Goal: Task Accomplishment & Management: Manage account settings

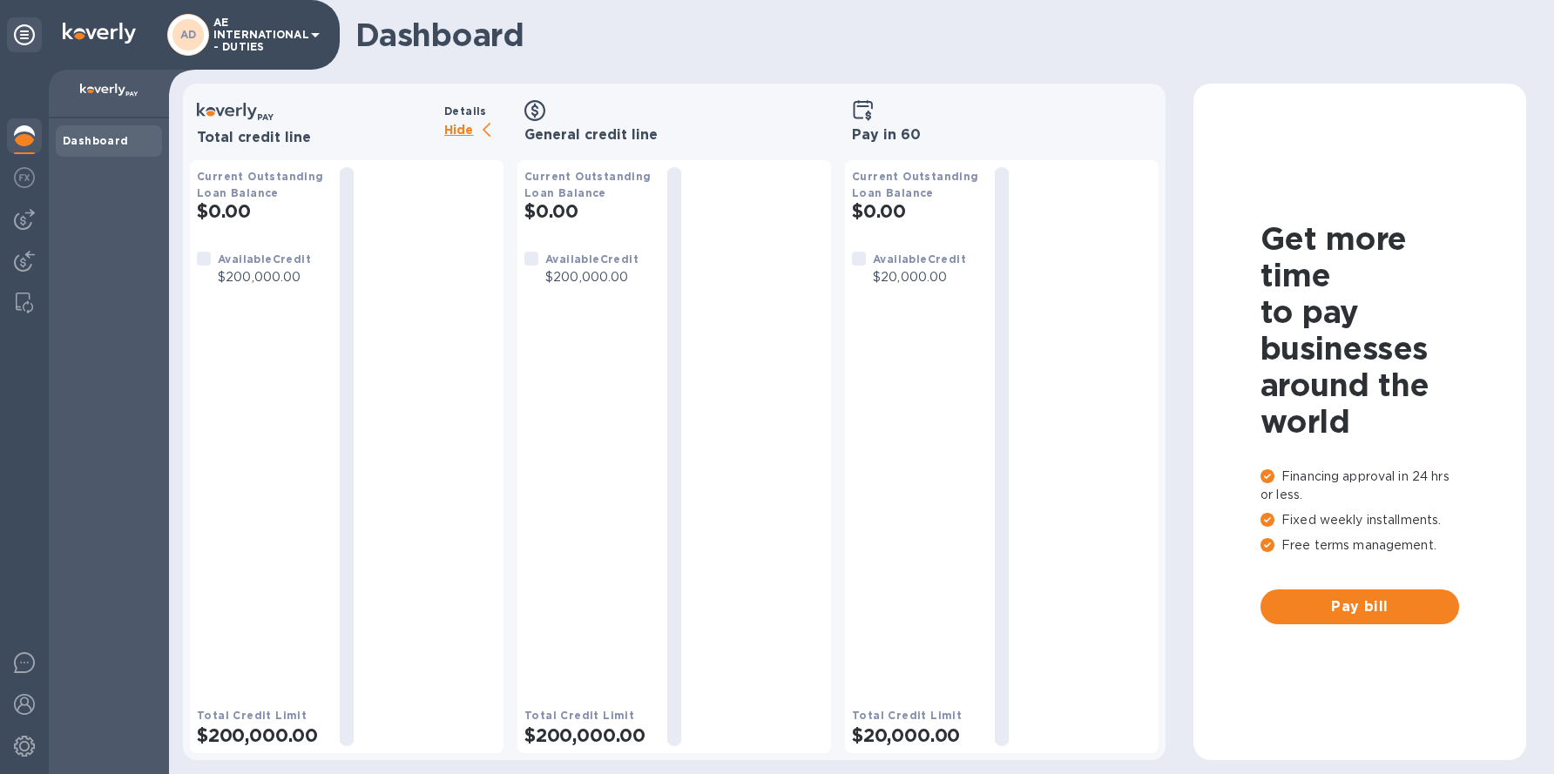
click at [232, 57] on div "AD AE INTERNATIONAL - DUTIES" at bounding box center [170, 35] width 340 height 69
click at [243, 45] on p "AE INTERNATIONAL - DUTIES" at bounding box center [257, 35] width 87 height 37
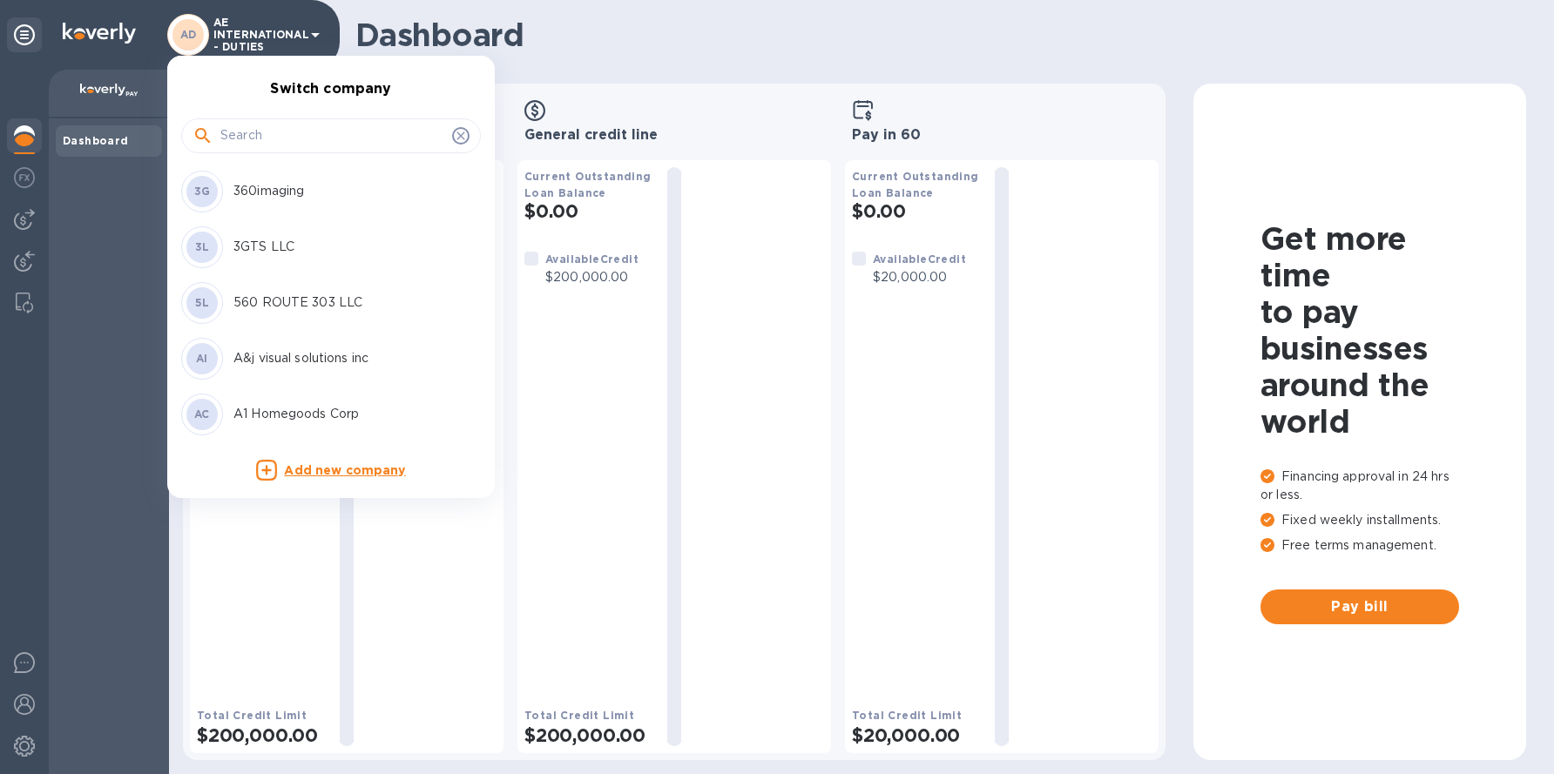
click at [270, 119] on div at bounding box center [331, 135] width 300 height 35
click at [270, 126] on input "text" at bounding box center [333, 136] width 225 height 26
type input "s"
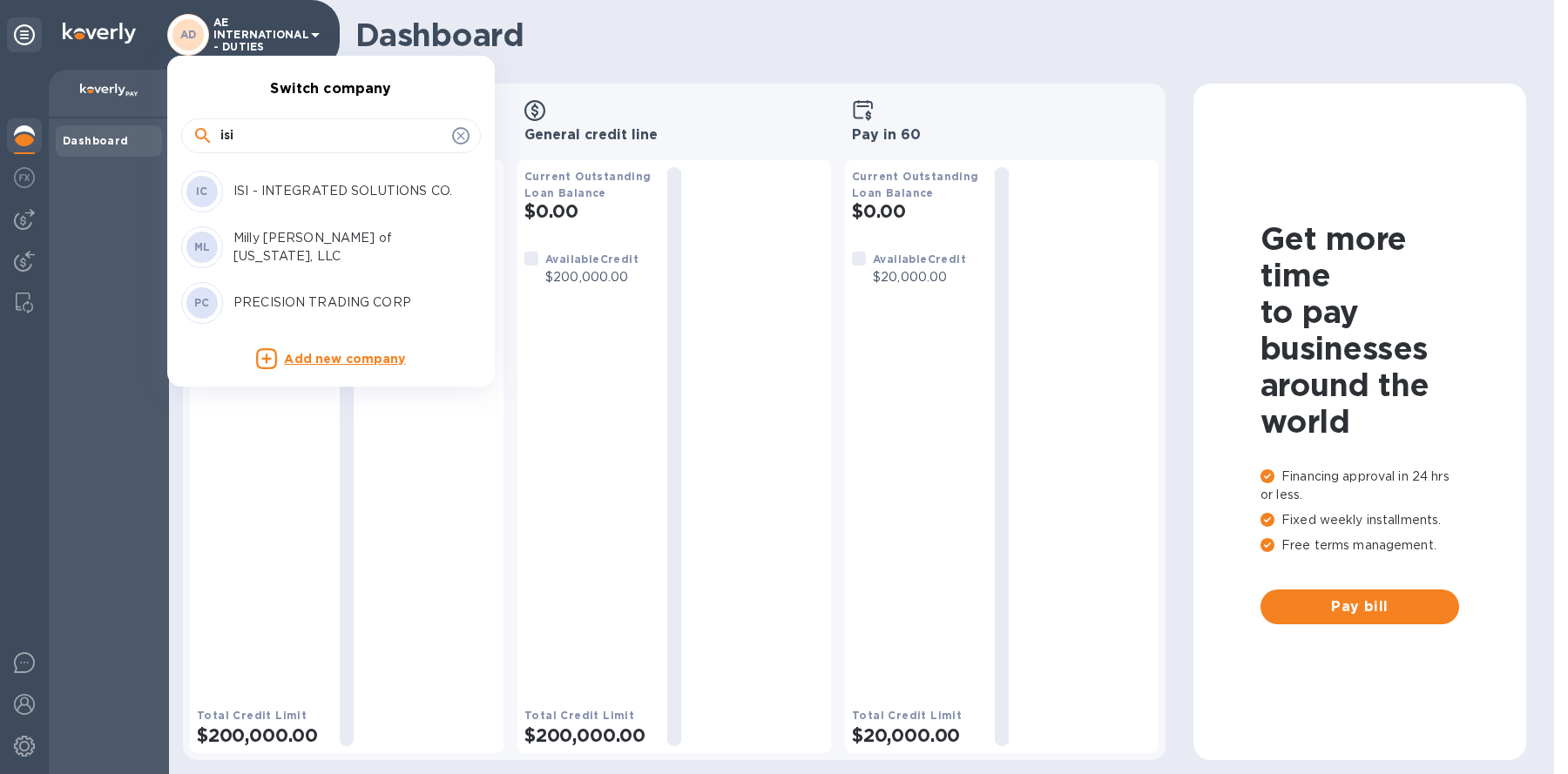
type input "isi"
click at [300, 191] on p "ISI - INTEGRATED SOLUTIONS CO." at bounding box center [343, 191] width 219 height 19
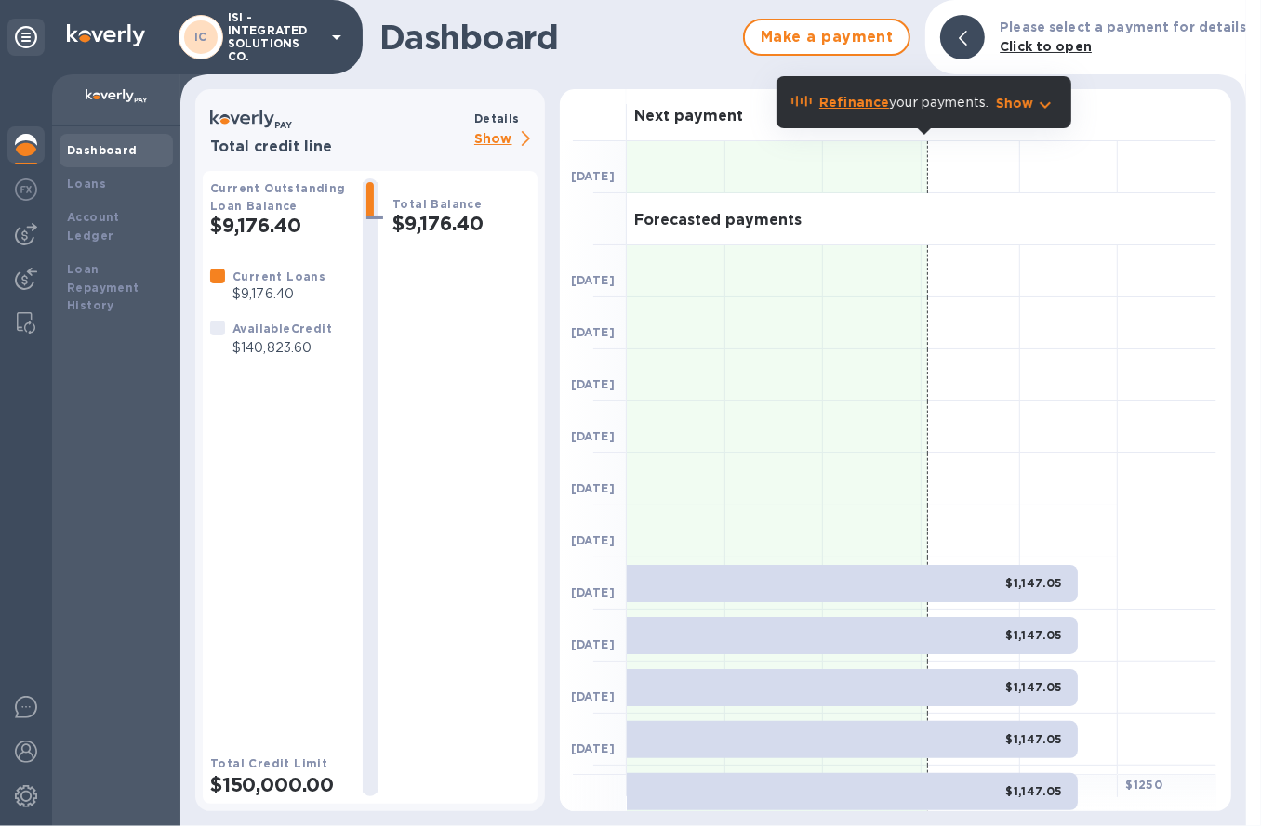
click at [482, 146] on p "Show" at bounding box center [505, 139] width 63 height 23
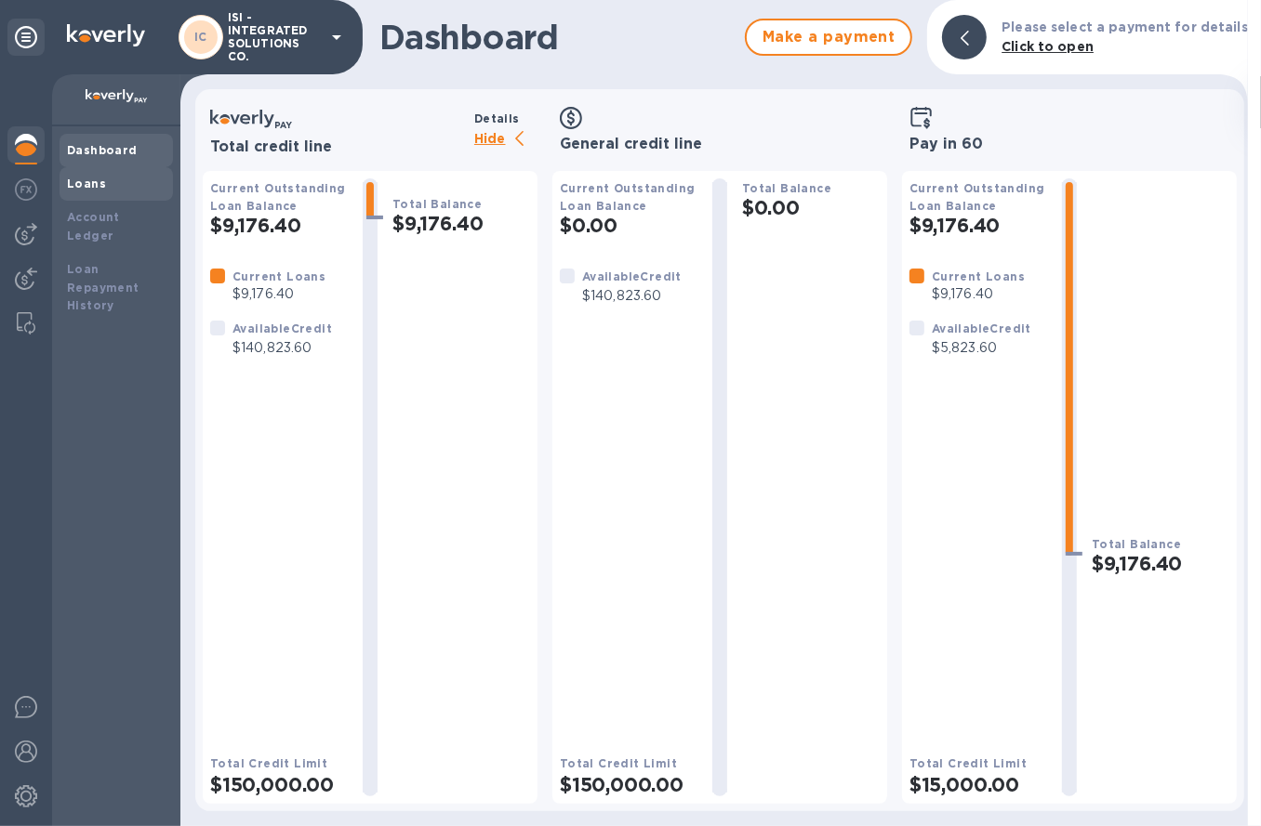
click at [145, 186] on div "Loans" at bounding box center [116, 184] width 99 height 19
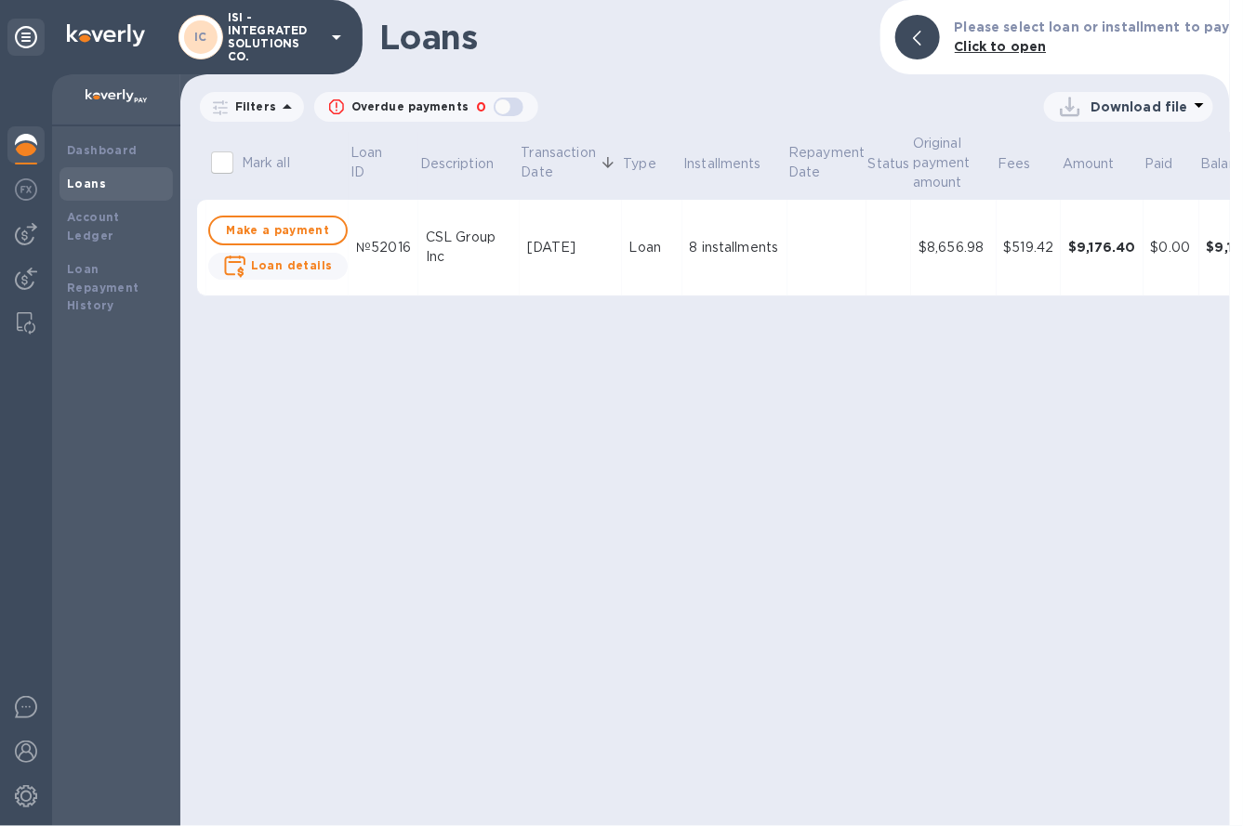
scroll to position [0, 68]
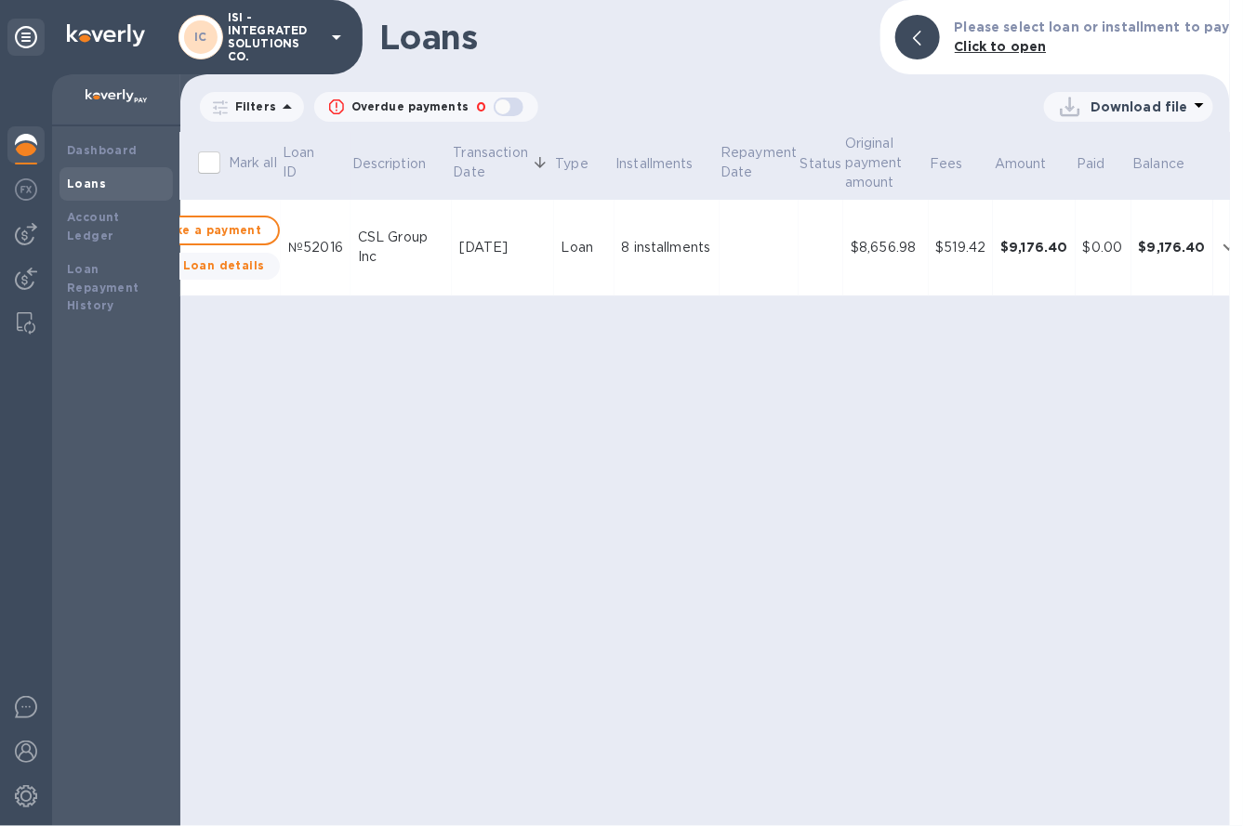
click at [1221, 243] on icon "expand row" at bounding box center [1229, 247] width 22 height 22
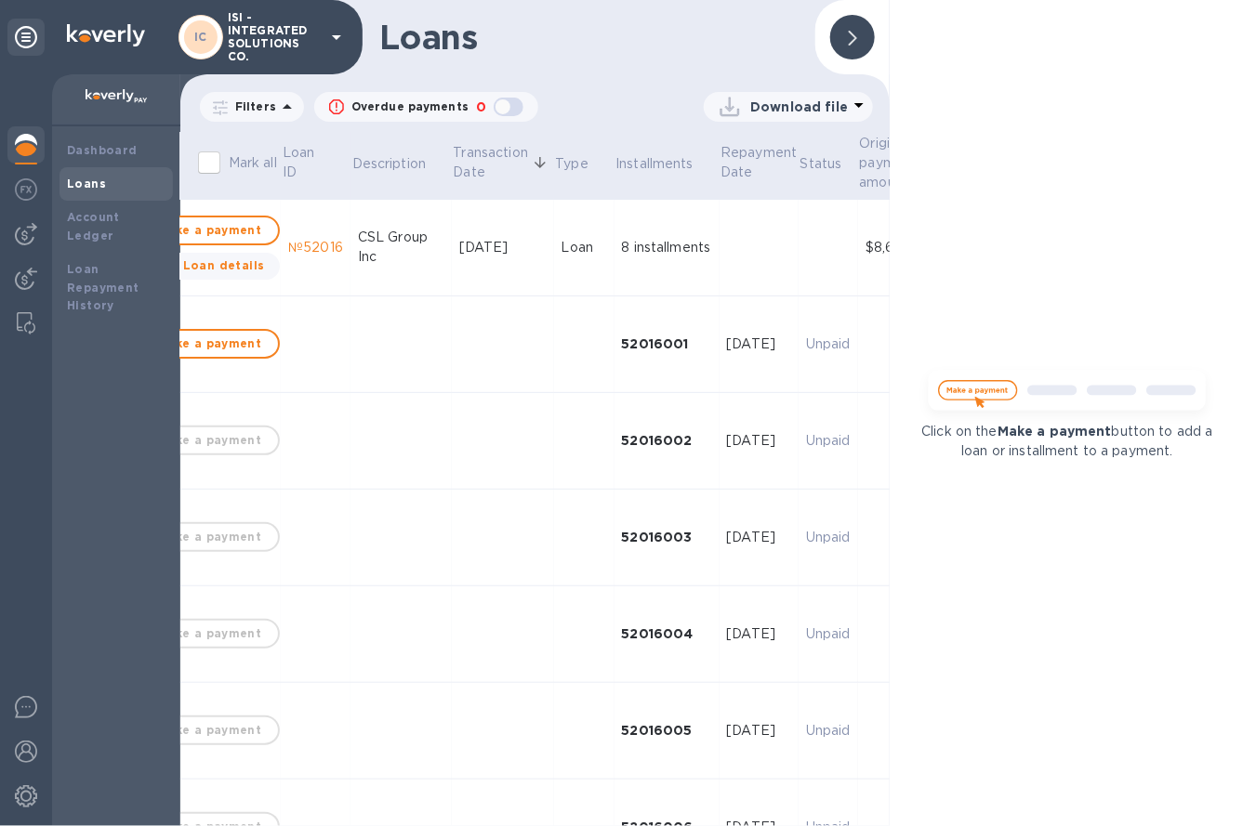
click at [846, 18] on div at bounding box center [852, 37] width 45 height 45
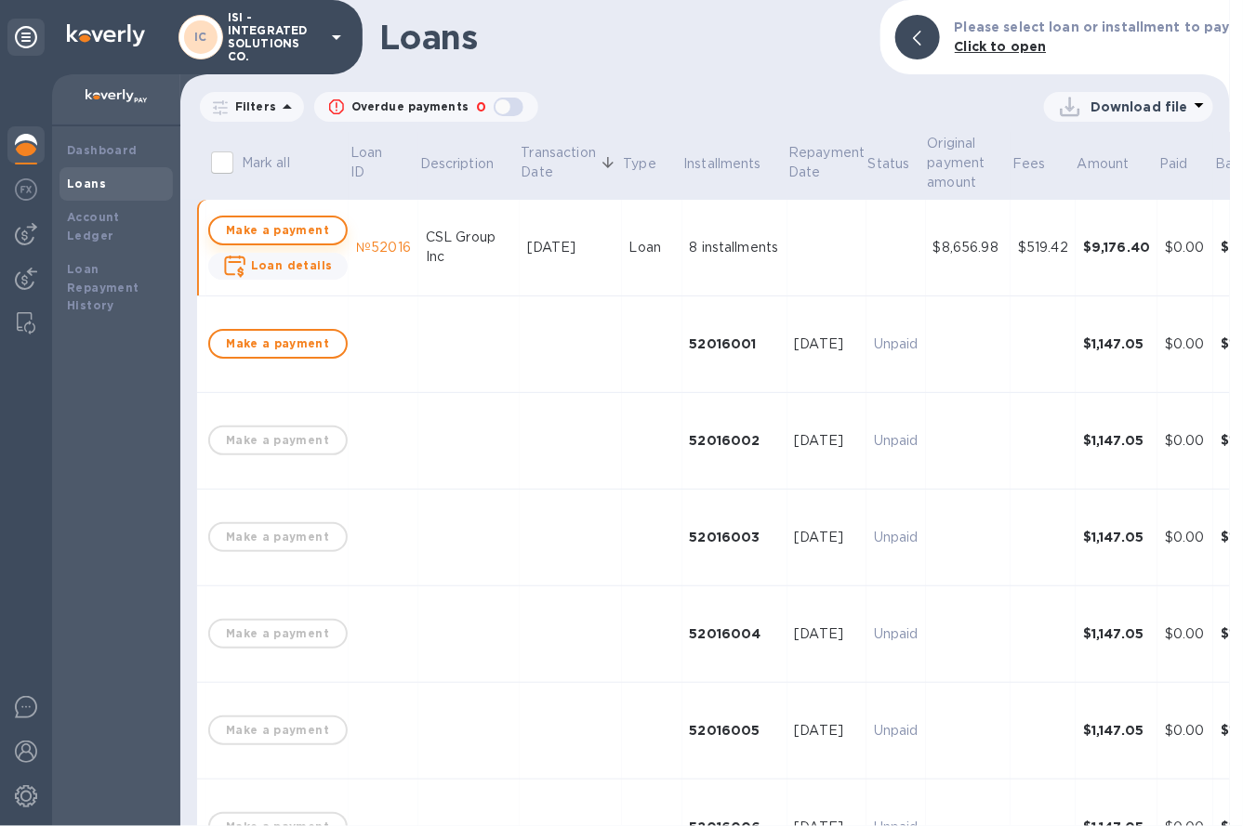
click at [264, 230] on span "Make a payment" at bounding box center [278, 230] width 106 height 22
checkbox input "true"
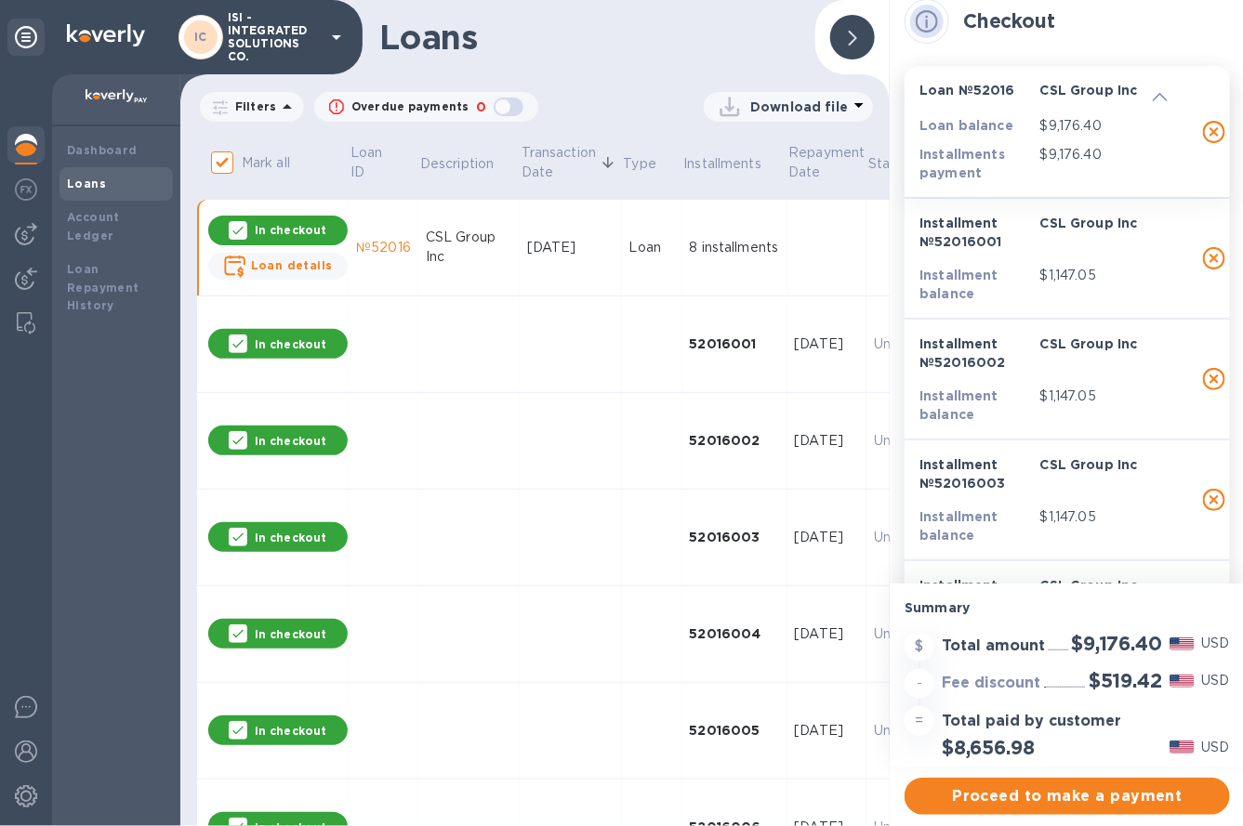
scroll to position [23, 0]
